Goal: Task Accomplishment & Management: Manage account settings

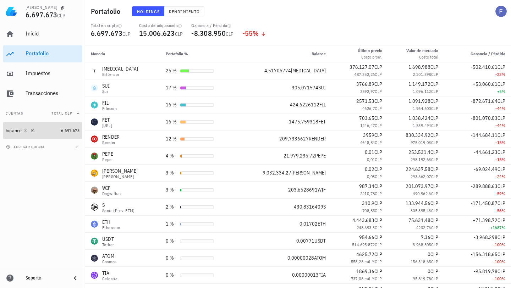
click at [51, 131] on div "binance" at bounding box center [32, 130] width 52 height 7
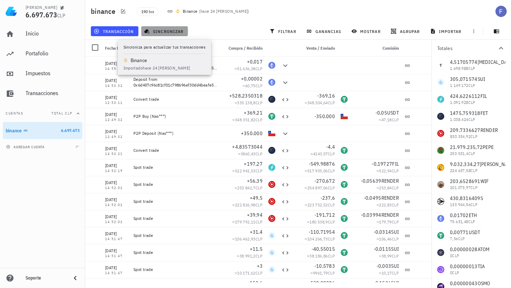
click at [170, 28] on button "sincronizar" at bounding box center [164, 31] width 47 height 10
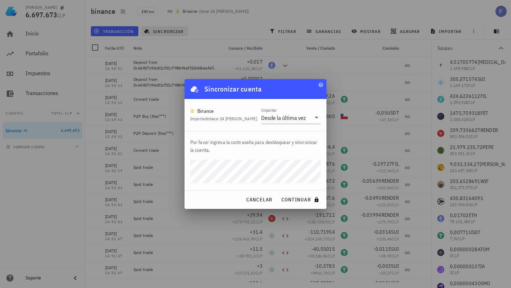
click at [278, 193] on button "continuar" at bounding box center [300, 199] width 45 height 13
